Goal: Task Accomplishment & Management: Use online tool/utility

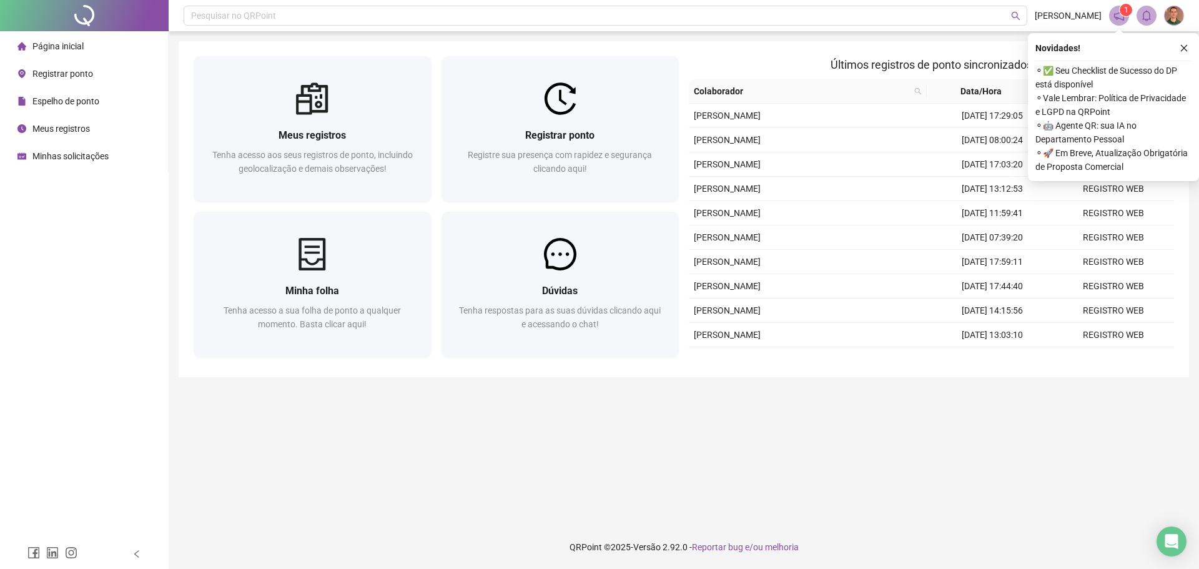
click at [76, 71] on span "Registrar ponto" at bounding box center [62, 74] width 61 height 10
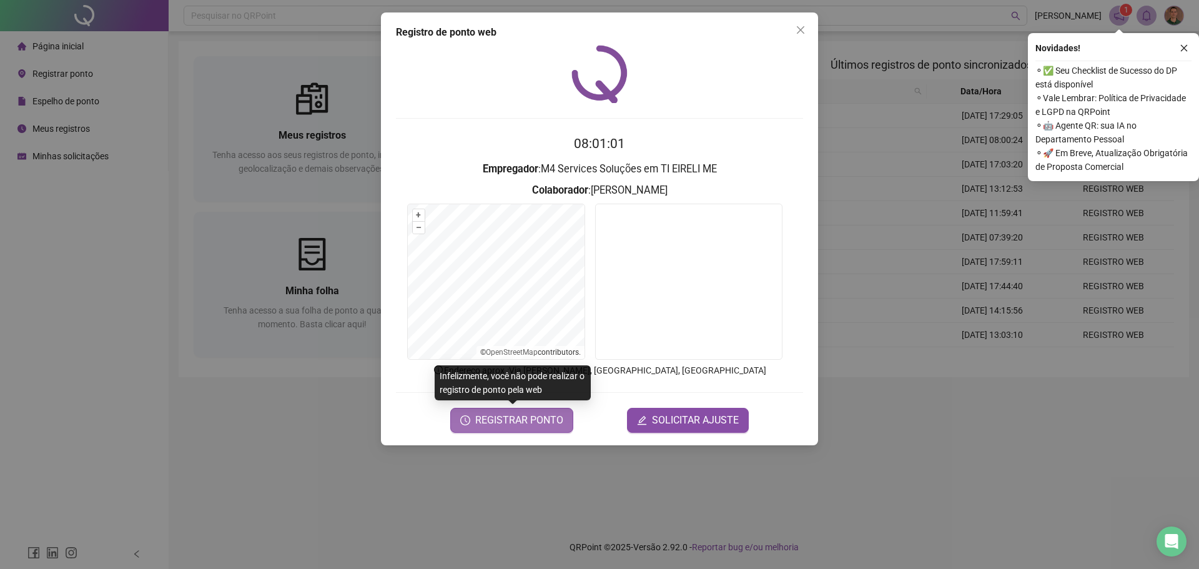
click at [498, 423] on span "REGISTRAR PONTO" at bounding box center [519, 420] width 88 height 15
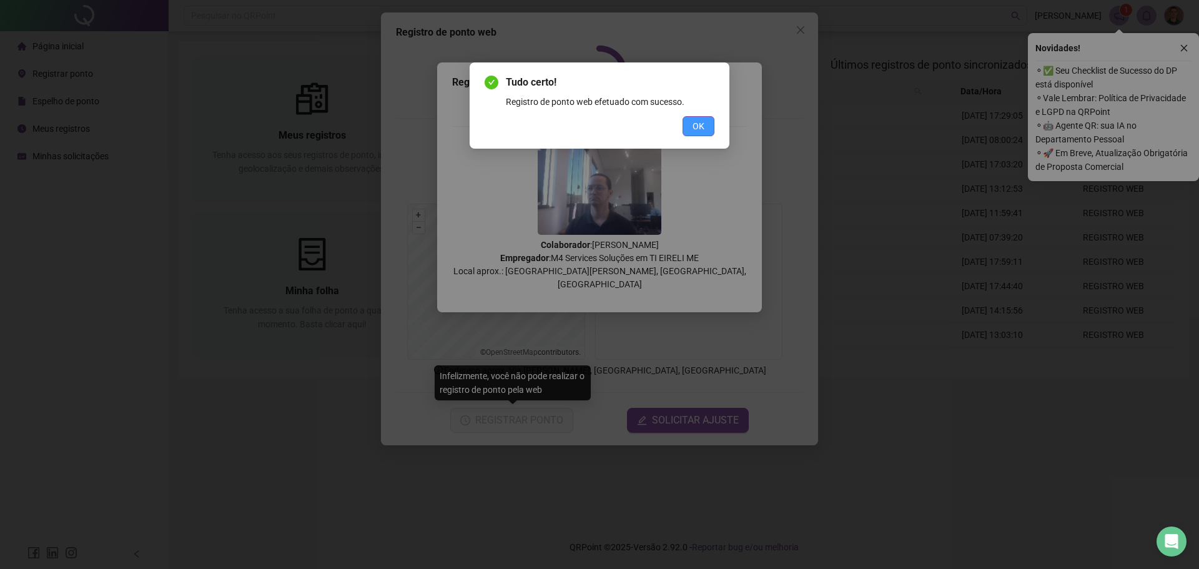
click at [683, 134] on button "OK" at bounding box center [698, 126] width 32 height 20
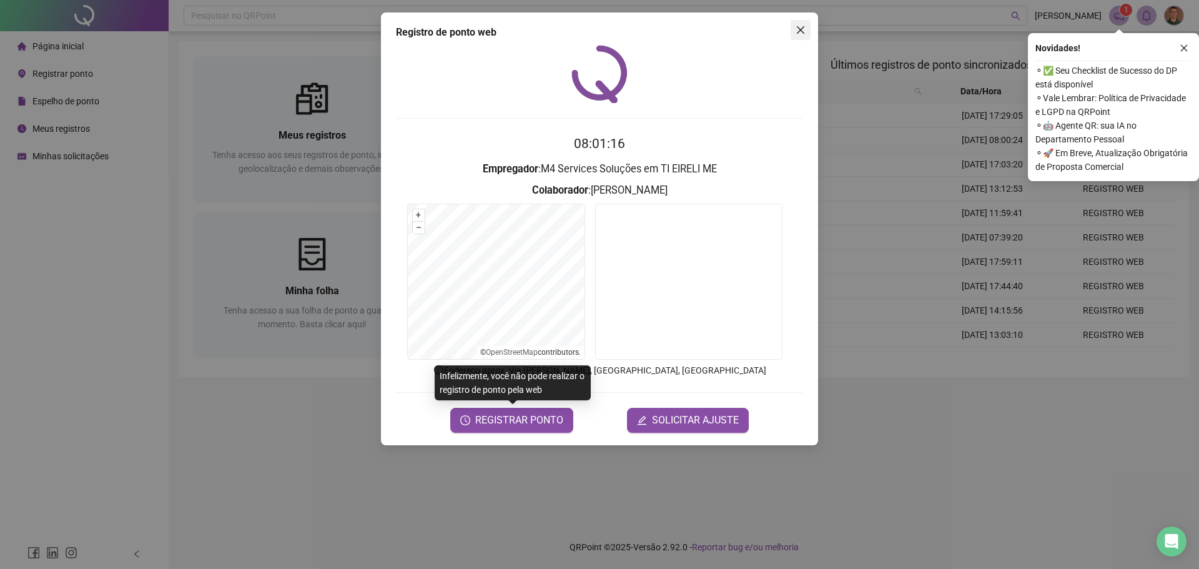
click at [804, 33] on icon "close" at bounding box center [800, 29] width 7 height 7
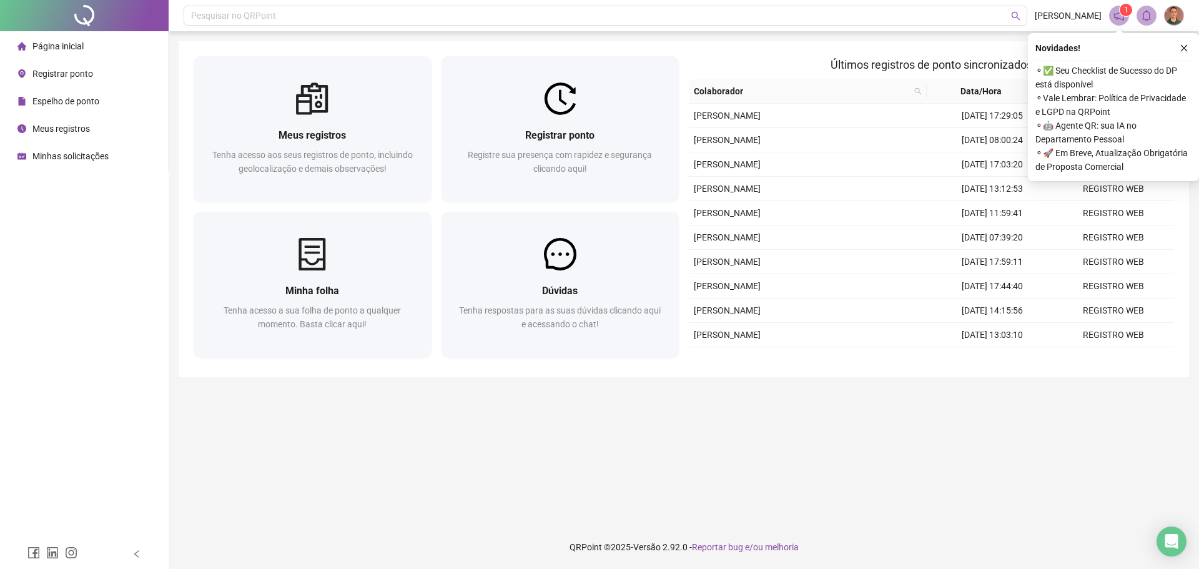
click at [68, 78] on span "Registrar ponto" at bounding box center [62, 74] width 61 height 10
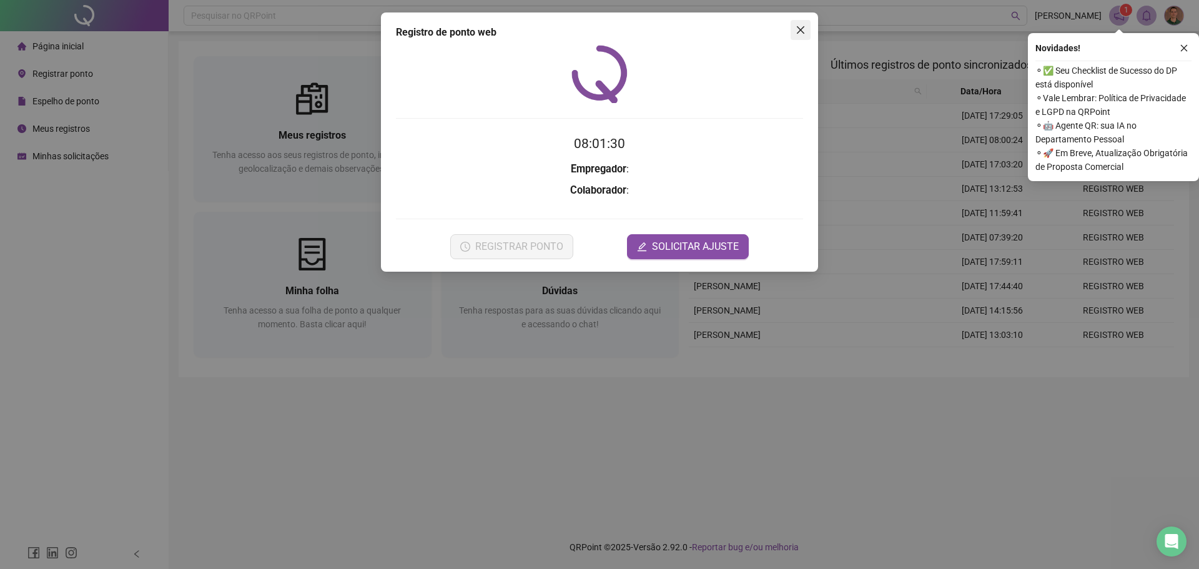
click at [805, 27] on span "Close" at bounding box center [800, 30] width 20 height 10
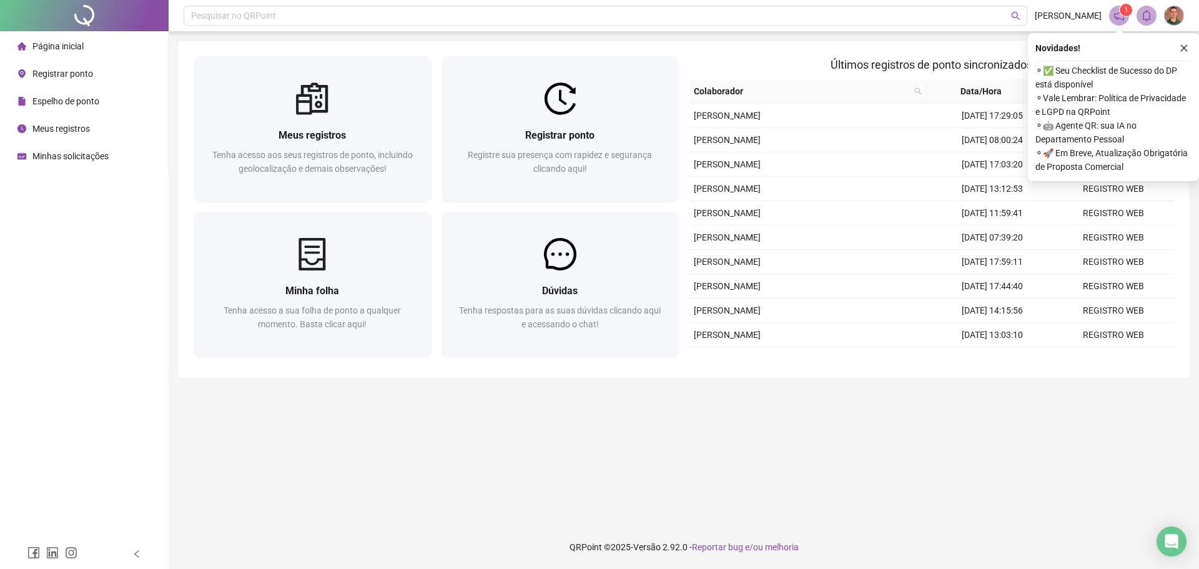
click at [76, 66] on div "Registrar ponto" at bounding box center [55, 73] width 76 height 25
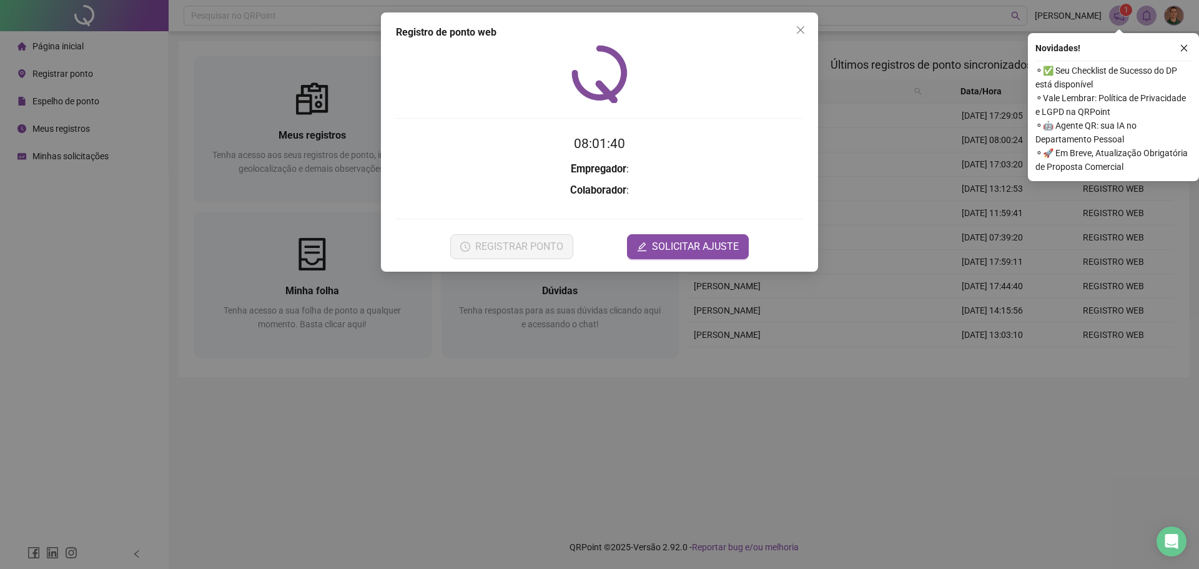
click at [796, 32] on icon "close" at bounding box center [800, 30] width 10 height 10
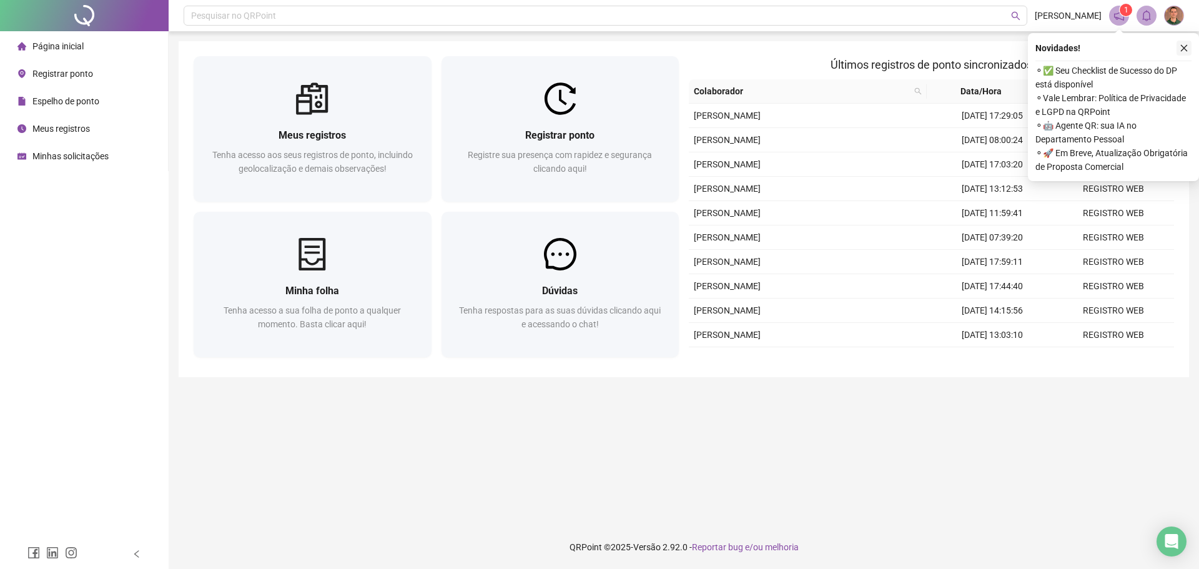
click at [1187, 47] on icon "close" at bounding box center [1183, 48] width 9 height 9
